Goal: Register for event/course

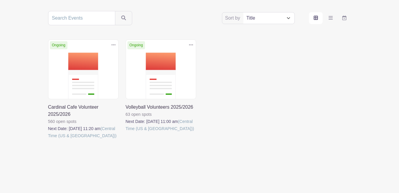
click at [126, 132] on link at bounding box center [126, 132] width 0 height 0
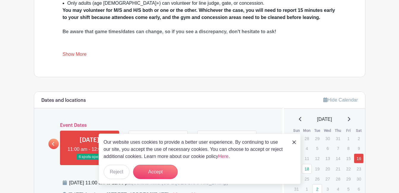
scroll to position [255, 0]
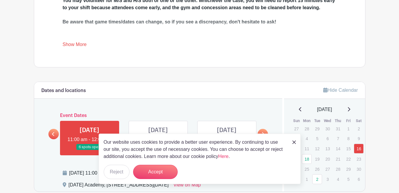
click at [84, 45] on link "Show More" at bounding box center [75, 45] width 24 height 7
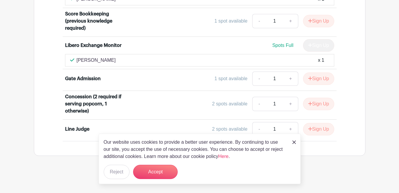
scroll to position [526, 0]
click at [293, 141] on img at bounding box center [295, 143] width 4 height 4
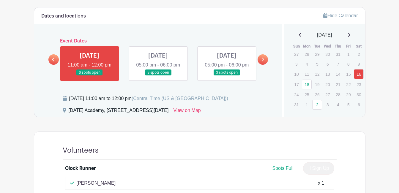
scroll to position [347, 0]
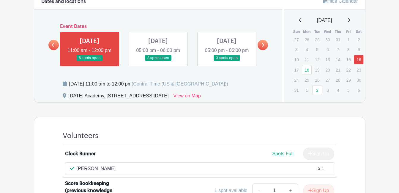
click at [158, 61] on link at bounding box center [158, 61] width 0 height 0
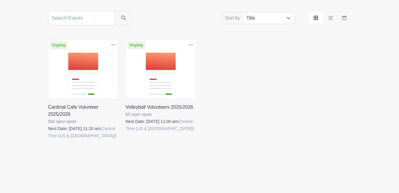
click at [48, 139] on link at bounding box center [48, 139] width 0 height 0
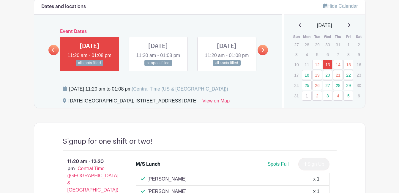
scroll to position [357, 0]
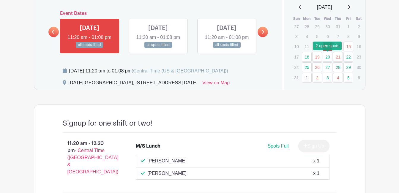
click at [329, 58] on link "20" at bounding box center [328, 57] width 10 height 10
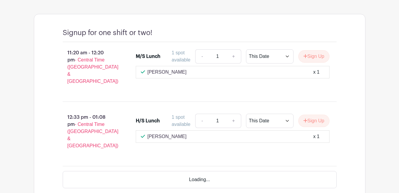
scroll to position [463, 0]
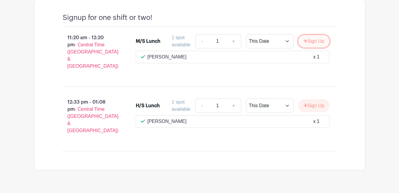
click at [315, 48] on button "Sign Up" at bounding box center [314, 41] width 31 height 12
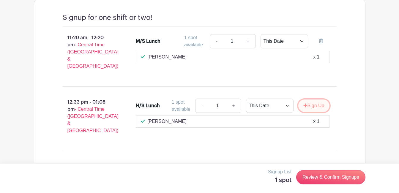
click at [324, 103] on button "Sign Up" at bounding box center [314, 106] width 31 height 12
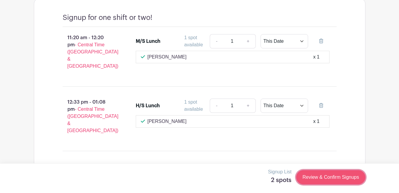
click at [338, 178] on link "Review & Confirm Signups" at bounding box center [330, 177] width 69 height 14
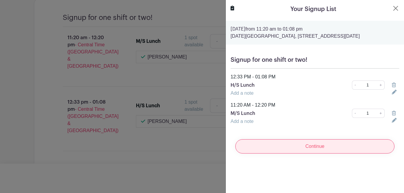
click at [332, 146] on input "Continue" at bounding box center [314, 146] width 159 height 14
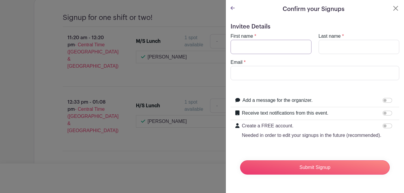
click at [265, 44] on input "First name" at bounding box center [270, 47] width 81 height 14
type input "[PERSON_NAME]"
click at [327, 45] on input "Last name" at bounding box center [358, 47] width 81 height 14
type input "[PERSON_NAME]"
click at [307, 76] on input "Email" at bounding box center [314, 73] width 169 height 14
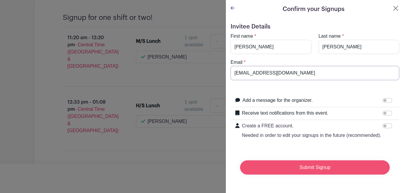
type input "[EMAIL_ADDRESS][DOMAIN_NAME]"
click at [293, 174] on input "Submit Signup" at bounding box center [315, 168] width 150 height 14
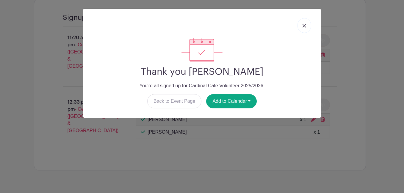
click at [305, 25] on img at bounding box center [304, 26] width 4 height 4
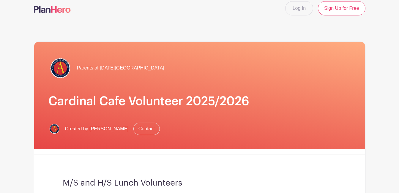
scroll to position [0, 0]
